Goal: Information Seeking & Learning: Learn about a topic

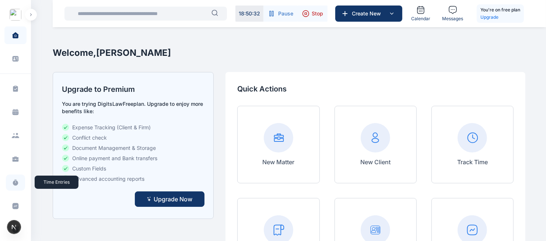
scroll to position [206, 0]
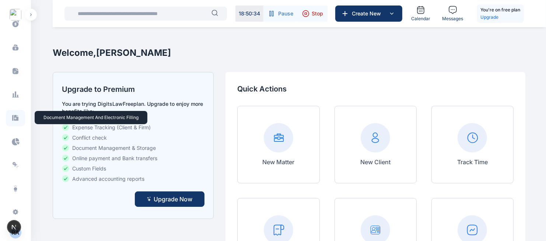
click at [17, 120] on icon at bounding box center [15, 118] width 6 height 6
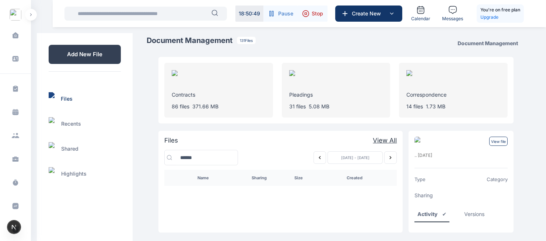
click at [319, 158] on icon "Previous week" at bounding box center [320, 158] width 6 height 6
click at [320, 158] on icon "Previous week" at bounding box center [320, 158] width 6 height 6
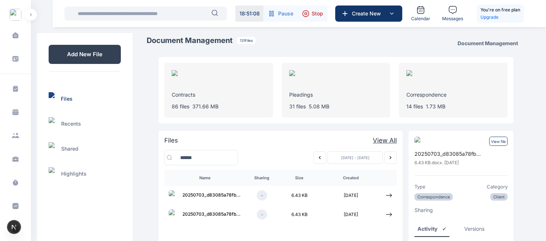
click at [318, 157] on icon "Previous week" at bounding box center [320, 158] width 6 height 6
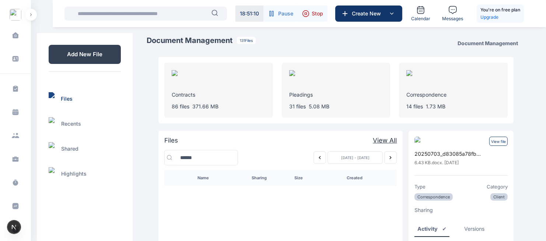
click at [318, 157] on icon "Previous week" at bounding box center [320, 158] width 6 height 6
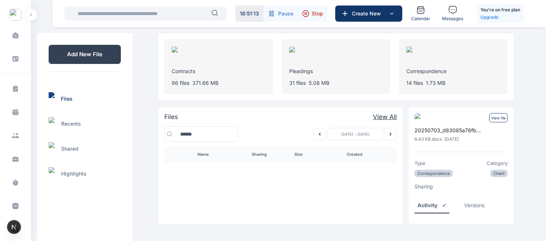
click at [318, 134] on icon "Previous week" at bounding box center [320, 134] width 6 height 6
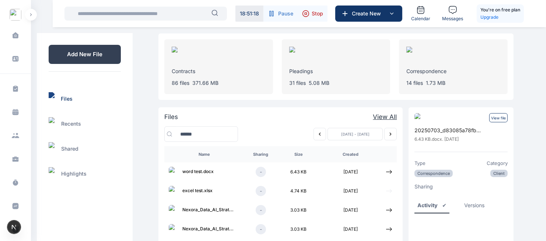
click at [389, 191] on icon at bounding box center [389, 192] width 6 height 4
click at [499, 117] on p "View file" at bounding box center [498, 117] width 18 height 9
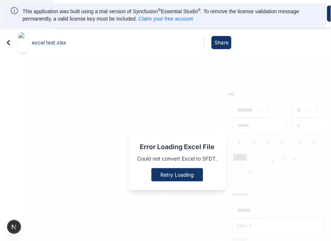
click at [183, 169] on button "Retry Loading" at bounding box center [177, 175] width 52 height 13
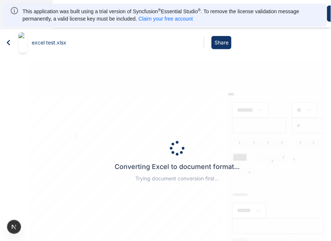
type input "*******"
type input "******"
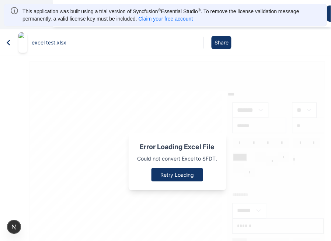
click at [7, 38] on icon at bounding box center [8, 42] width 11 height 11
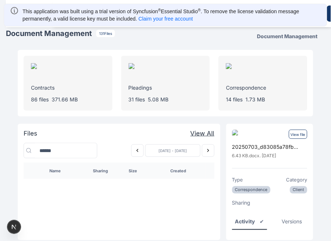
click at [137, 150] on icon "Previous week" at bounding box center [137, 151] width 6 height 6
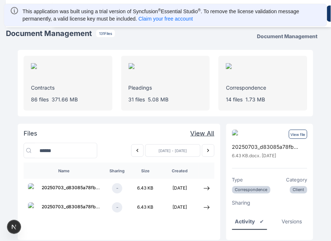
click at [137, 150] on icon "Previous week" at bounding box center [137, 151] width 6 height 6
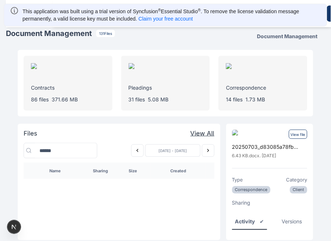
click at [137, 150] on icon "Previous week" at bounding box center [137, 151] width 6 height 6
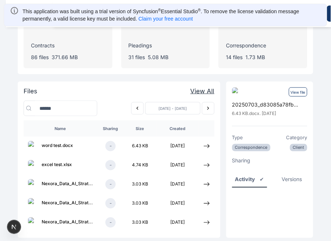
scroll to position [43, 0]
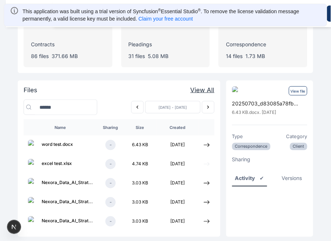
click at [207, 164] on icon at bounding box center [207, 165] width 6 height 4
click at [296, 90] on p "View file" at bounding box center [298, 91] width 18 height 9
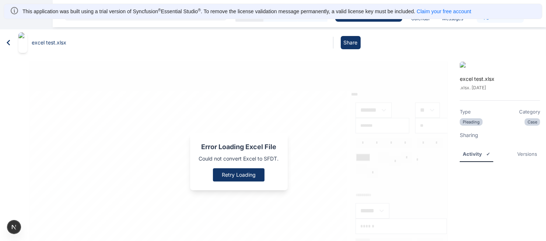
click at [7, 40] on icon at bounding box center [8, 43] width 3 height 6
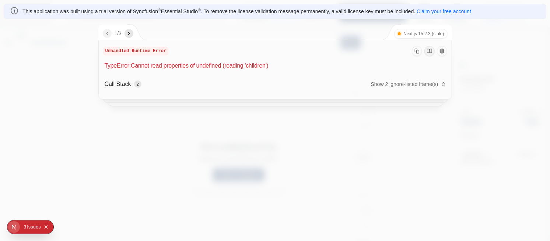
click at [336, 82] on button "Show 2 ignore-listed frame(s)" at bounding box center [408, 84] width 75 height 10
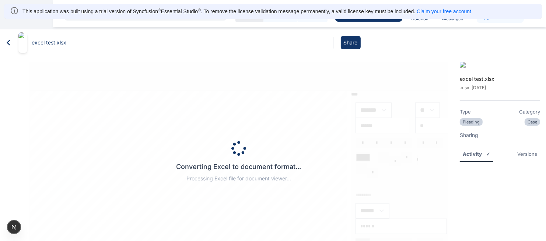
drag, startPoint x: 113, startPoint y: 1, endPoint x: 234, endPoint y: 78, distance: 143.1
click at [234, 78] on div "Converting Excel to document format... Processing Excel file for document viewe…" at bounding box center [238, 162] width 418 height 200
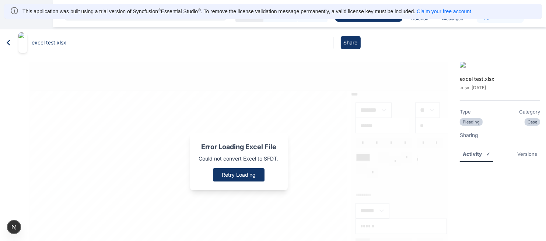
click at [8, 40] on icon at bounding box center [8, 43] width 3 height 6
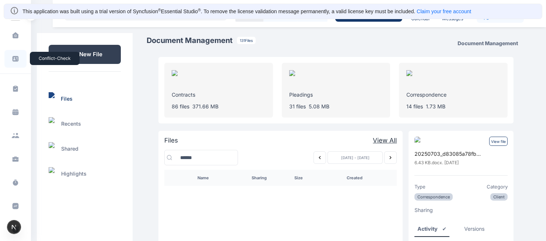
click at [13, 57] on icon at bounding box center [16, 59] width 6 height 6
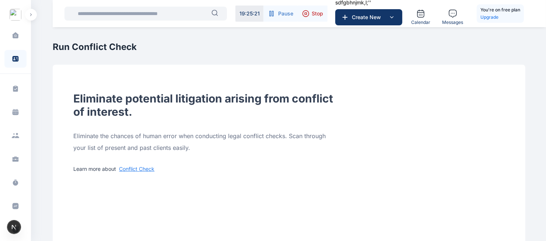
scroll to position [206, 0]
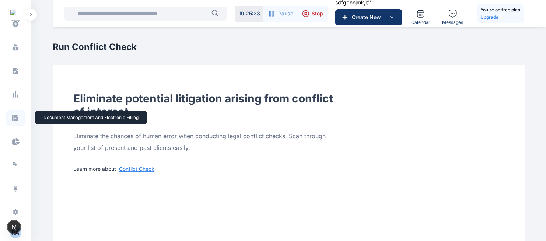
click at [16, 118] on icon at bounding box center [15, 118] width 6 height 6
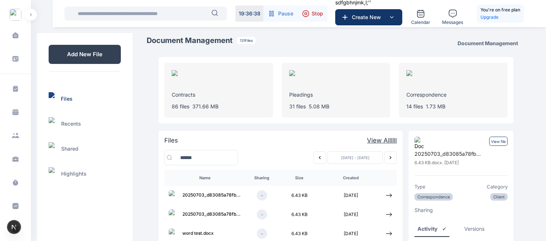
scroll to position [64, 0]
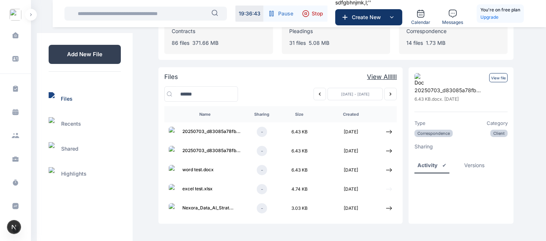
click at [390, 187] on icon at bounding box center [388, 189] width 7 height 7
click at [498, 80] on p "View file" at bounding box center [498, 77] width 18 height 9
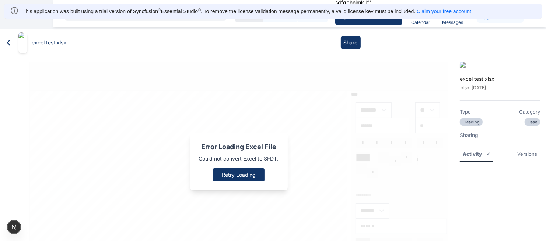
click at [8, 40] on icon at bounding box center [8, 43] width 3 height 6
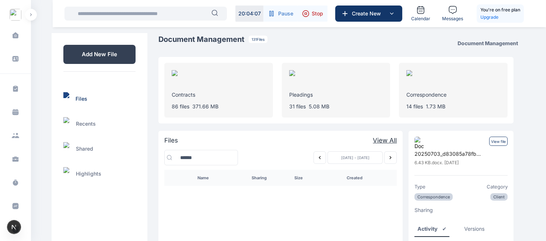
click at [317, 157] on icon "Previous week" at bounding box center [320, 158] width 6 height 6
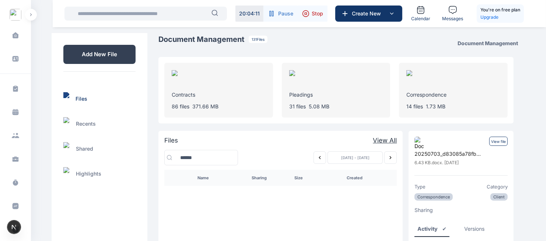
click at [317, 157] on icon "Previous week" at bounding box center [320, 158] width 6 height 6
click at [388, 160] on icon "Next week" at bounding box center [390, 158] width 6 height 6
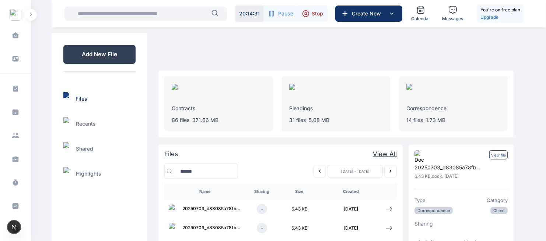
click at [315, 13] on span "Stop" at bounding box center [316, 13] width 11 height 7
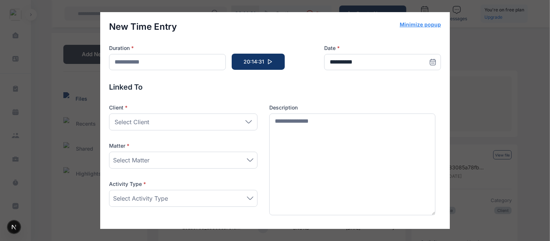
type input "*******"
click at [496, 70] on div "**********" at bounding box center [275, 120] width 550 height 241
click at [477, 81] on div "**********" at bounding box center [275, 120] width 550 height 241
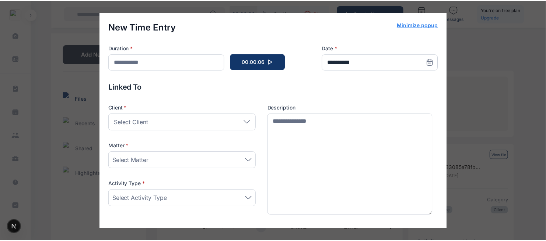
scroll to position [105, 0]
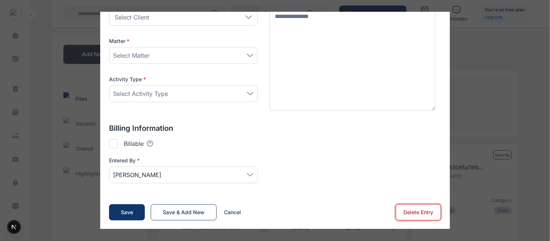
click at [423, 218] on button "Delete Entry" at bounding box center [417, 213] width 45 height 16
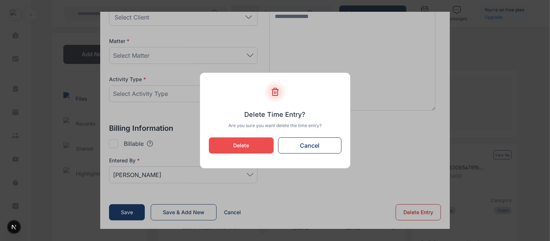
click at [308, 141] on button "Cancel" at bounding box center [309, 146] width 63 height 16
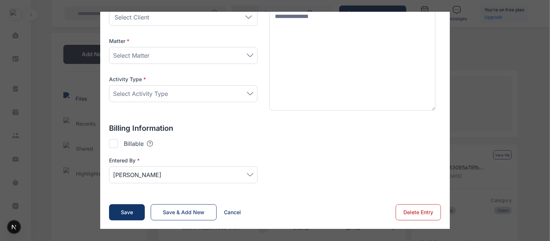
click at [233, 214] on button "Cancel" at bounding box center [232, 213] width 32 height 16
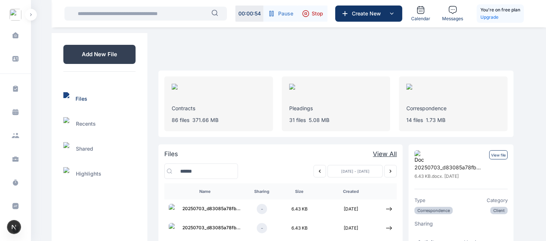
click at [531, 74] on div "ROYALE CONSULTANTS Dashboard dashboard Conflict-Check conflict-check Task Manag…" at bounding box center [273, 159] width 546 height 319
click at [455, 52] on div "Contracts 86 files 371.66 MB Pleadings 31 files 5.08 MB Correspondence 14 files…" at bounding box center [336, 171] width 378 height 272
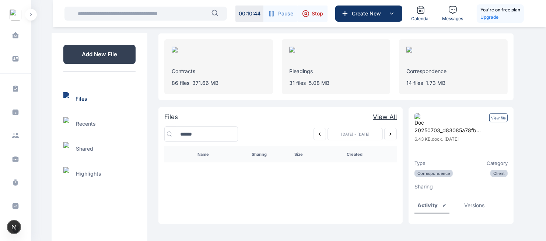
scroll to position [0, 0]
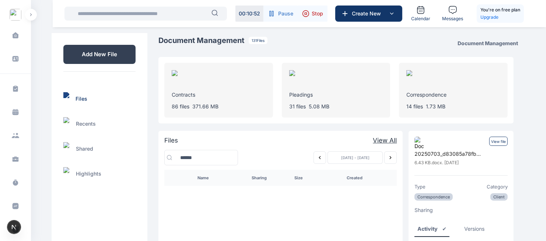
click at [317, 158] on icon "Previous week" at bounding box center [320, 158] width 6 height 6
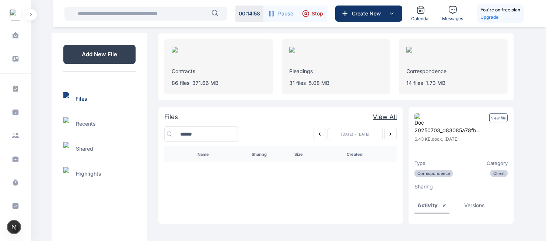
click at [317, 135] on icon "Previous week" at bounding box center [320, 134] width 6 height 6
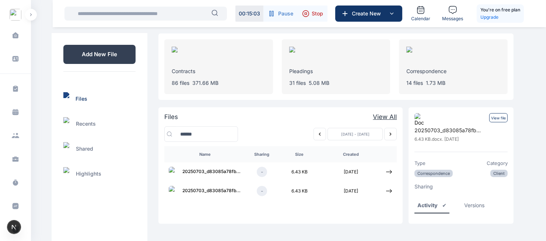
click at [317, 135] on icon "Previous week" at bounding box center [320, 134] width 6 height 6
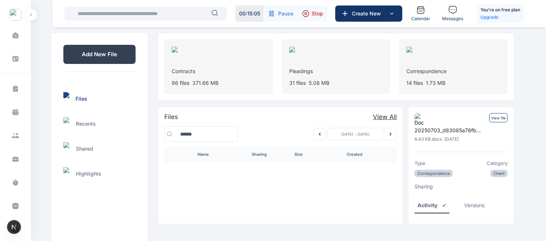
click at [317, 135] on icon "Previous week" at bounding box center [320, 134] width 6 height 6
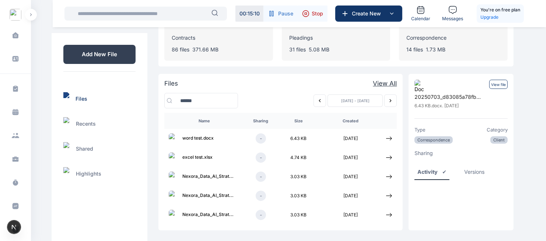
scroll to position [64, 0]
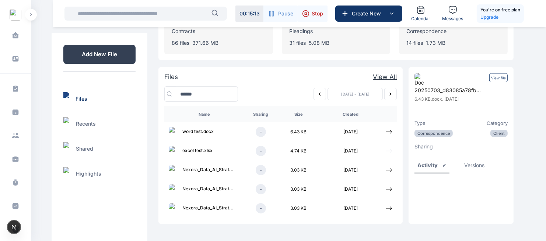
click at [389, 152] on icon at bounding box center [389, 151] width 6 height 4
click at [499, 78] on p "View file" at bounding box center [498, 77] width 18 height 9
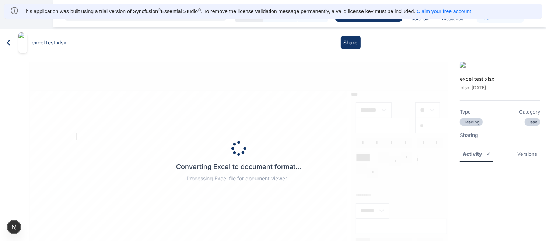
type input "*******"
type input "******"
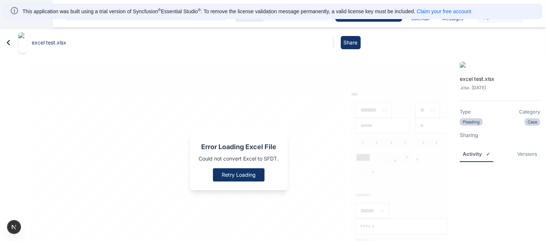
click at [351, 40] on button "Share" at bounding box center [351, 42] width 20 height 13
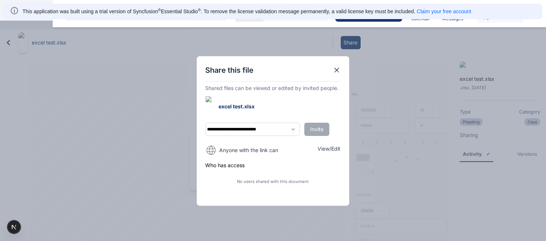
click at [338, 74] on icon at bounding box center [336, 70] width 7 height 7
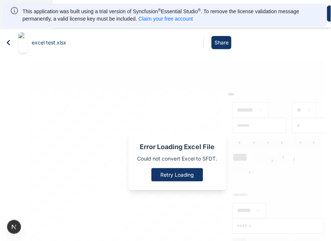
click at [5, 42] on icon at bounding box center [8, 42] width 11 height 11
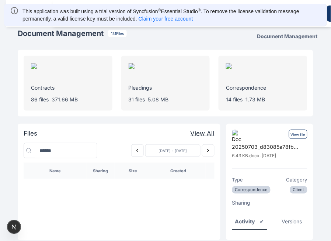
click at [137, 152] on icon "Previous week" at bounding box center [137, 150] width 2 height 3
click at [137, 150] on icon "Previous week" at bounding box center [137, 150] width 2 height 3
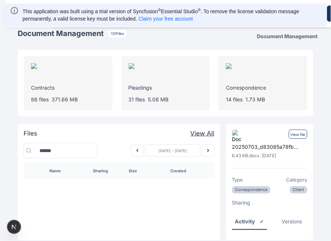
click at [137, 150] on icon "Previous week" at bounding box center [137, 150] width 2 height 3
click at [140, 150] on icon "Previous week" at bounding box center [137, 151] width 6 height 6
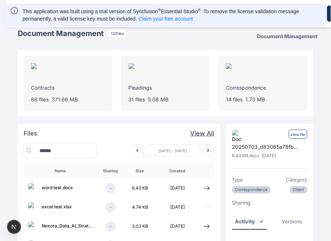
click at [208, 208] on icon at bounding box center [206, 208] width 7 height 7
click at [293, 136] on p "View file" at bounding box center [298, 134] width 18 height 9
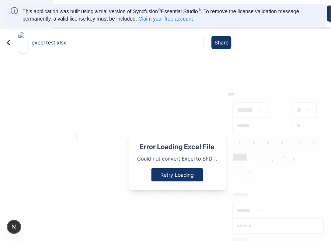
scroll to position [30, 0]
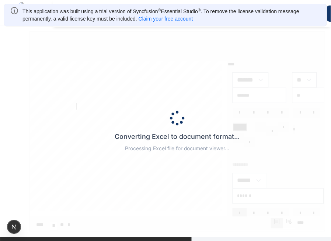
type input "*****"
type input "**"
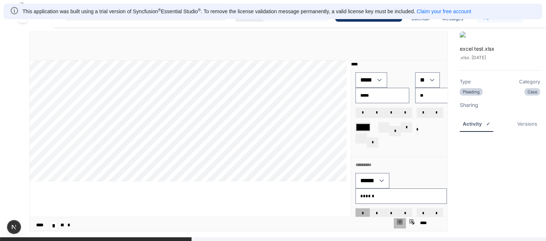
scroll to position [0, 0]
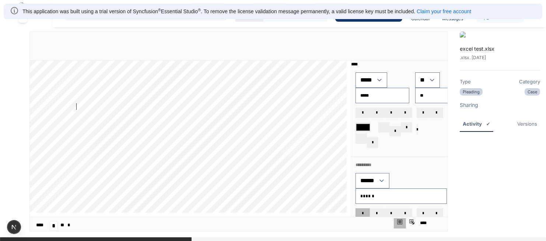
click at [207, 109] on div "**** **** **** **** **** **** **** **** **** **** **** **** **** **** **** ****…" at bounding box center [190, 139] width 321 height 156
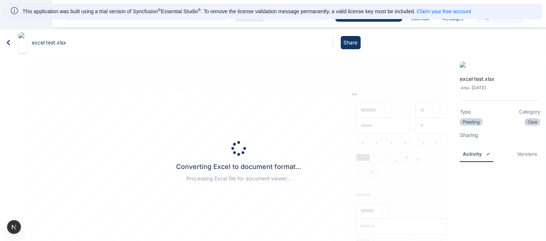
type input "*****"
type input "**"
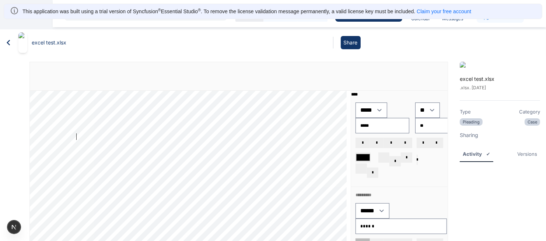
type input "*****"
click at [9, 38] on icon at bounding box center [8, 42] width 11 height 11
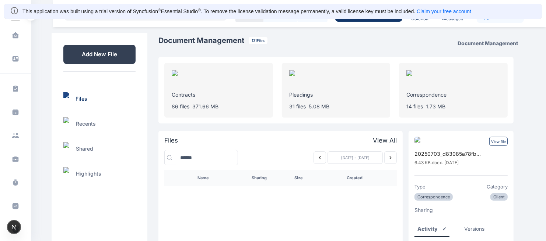
click at [319, 159] on icon "Previous week" at bounding box center [320, 158] width 6 height 6
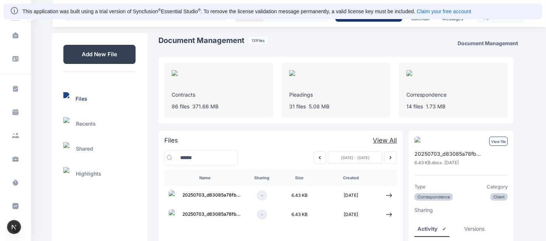
click at [319, 159] on icon "Previous week" at bounding box center [320, 158] width 6 height 6
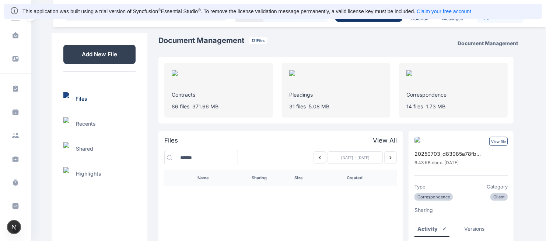
click at [318, 157] on icon "Previous week" at bounding box center [320, 158] width 6 height 6
click at [318, 158] on icon "Previous week" at bounding box center [320, 158] width 6 height 6
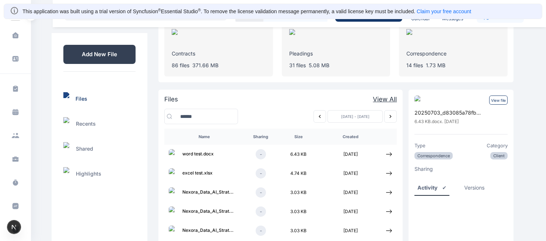
scroll to position [42, 0]
click at [389, 155] on icon at bounding box center [388, 154] width 7 height 7
click at [495, 102] on p "View file" at bounding box center [498, 99] width 18 height 9
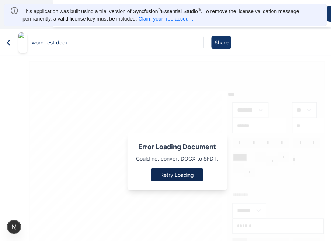
click at [169, 171] on button "Retry Loading" at bounding box center [177, 175] width 52 height 13
click at [185, 169] on button "Retry Loading" at bounding box center [177, 175] width 52 height 13
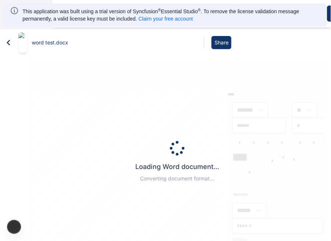
type input "*****"
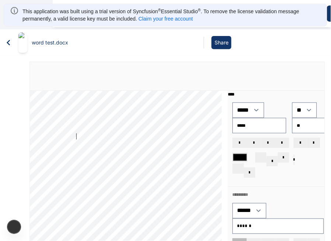
click at [173, 133] on div "**** **** **** **** **** **** **** **** **** **** **** **** **** **** **** ****…" at bounding box center [129, 169] width 198 height 156
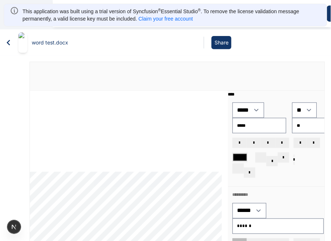
scroll to position [253, 0]
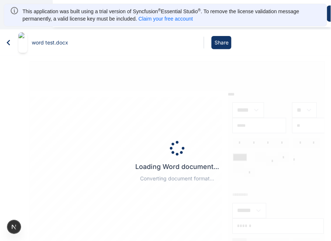
type input "*****"
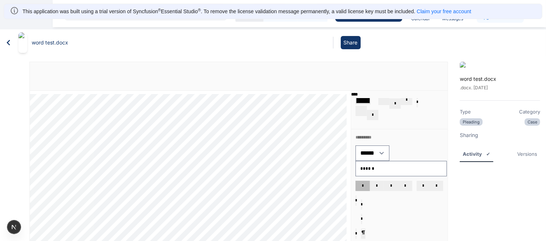
scroll to position [0, 0]
click at [6, 39] on icon at bounding box center [8, 42] width 11 height 11
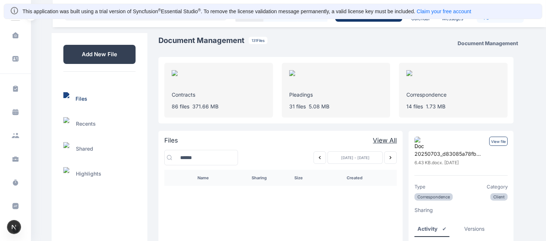
click at [320, 159] on icon "Previous week" at bounding box center [320, 158] width 6 height 6
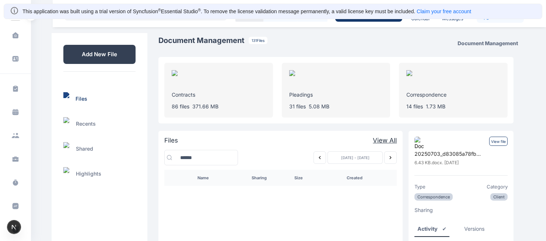
click at [320, 159] on icon "Previous week" at bounding box center [320, 158] width 6 height 6
click at [391, 159] on icon "Next week" at bounding box center [390, 158] width 6 height 6
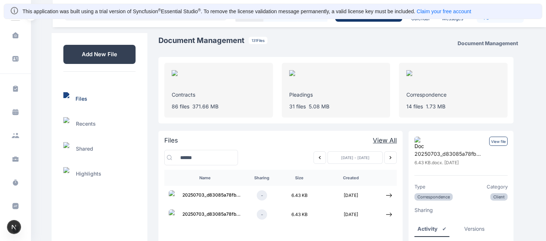
click at [319, 159] on icon "Previous week" at bounding box center [320, 158] width 6 height 6
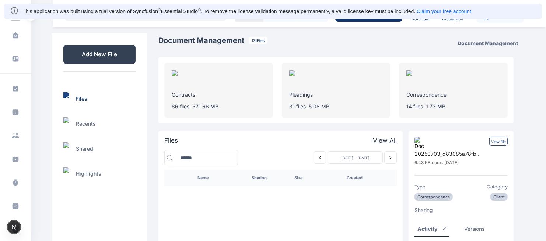
click at [318, 157] on icon "Previous week" at bounding box center [320, 158] width 6 height 6
click at [317, 157] on icon "Previous week" at bounding box center [320, 158] width 6 height 6
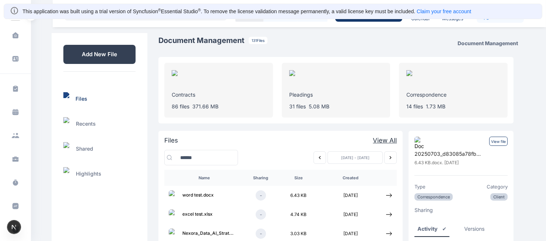
click at [317, 157] on icon "Previous week" at bounding box center [320, 158] width 6 height 6
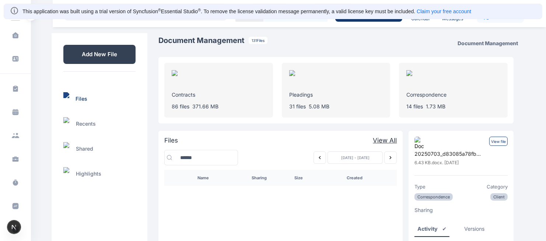
scroll to position [24, 0]
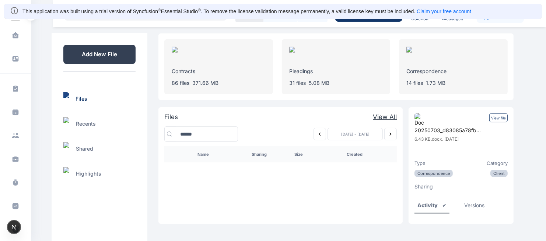
click at [389, 133] on icon "Next week" at bounding box center [390, 134] width 6 height 6
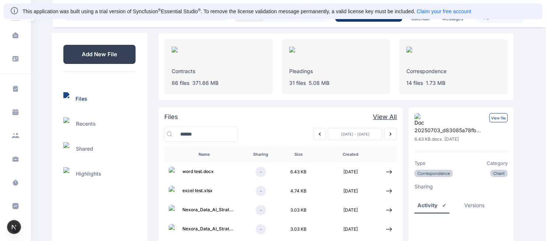
scroll to position [64, 0]
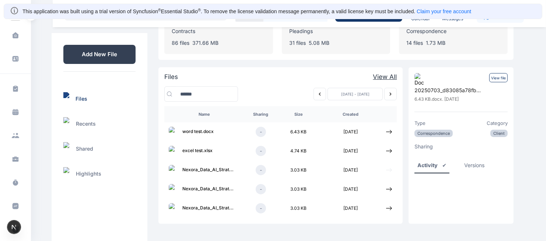
click at [385, 171] on icon at bounding box center [388, 170] width 7 height 7
click at [492, 80] on p "View file" at bounding box center [498, 77] width 18 height 9
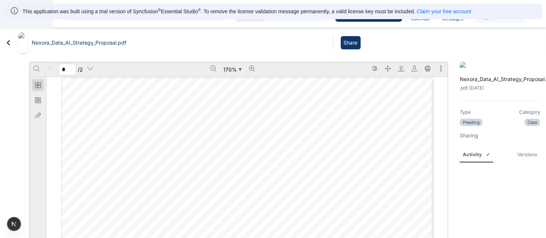
click at [9, 41] on icon at bounding box center [8, 43] width 3 height 6
